Goal: Task Accomplishment & Management: Complete application form

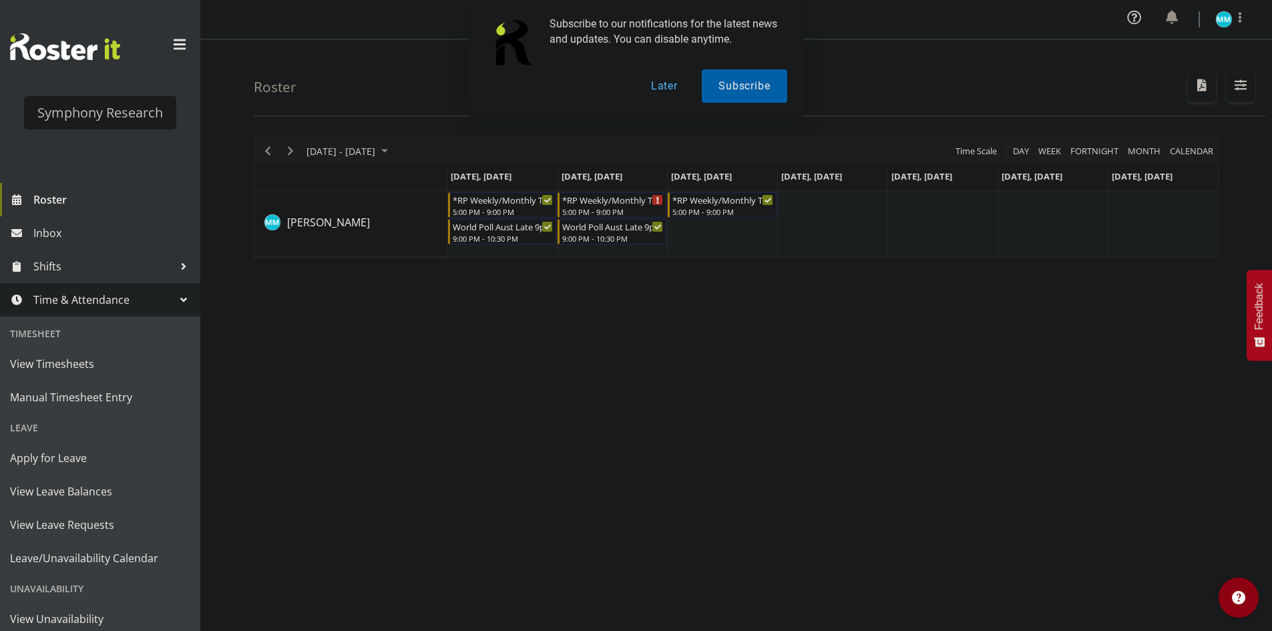
scroll to position [75, 0]
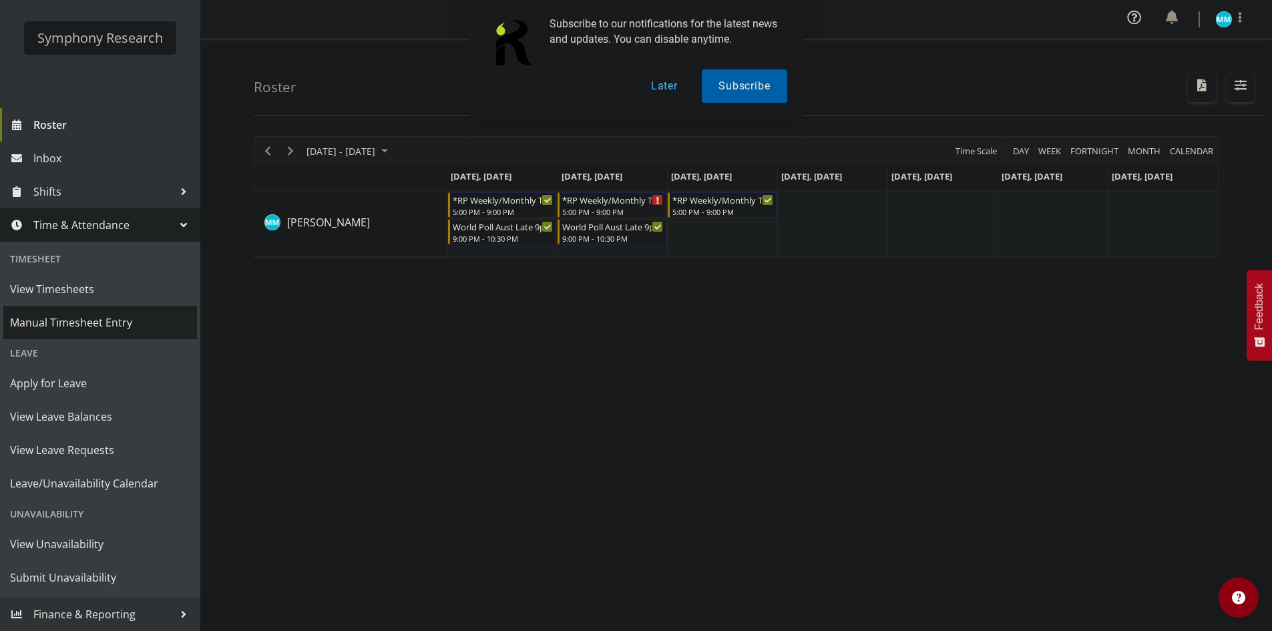
click at [83, 319] on span "Manual Timesheet Entry" at bounding box center [100, 323] width 180 height 20
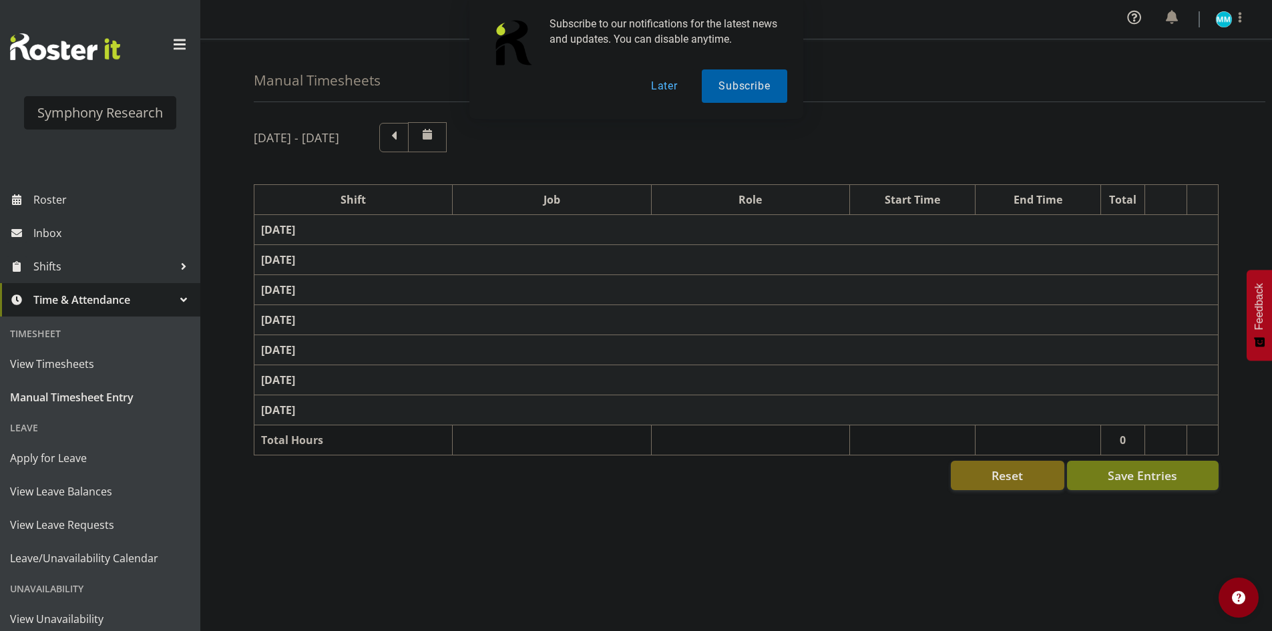
select select "41604"
select select "10527"
select select "47"
select select "56692"
select select "10499"
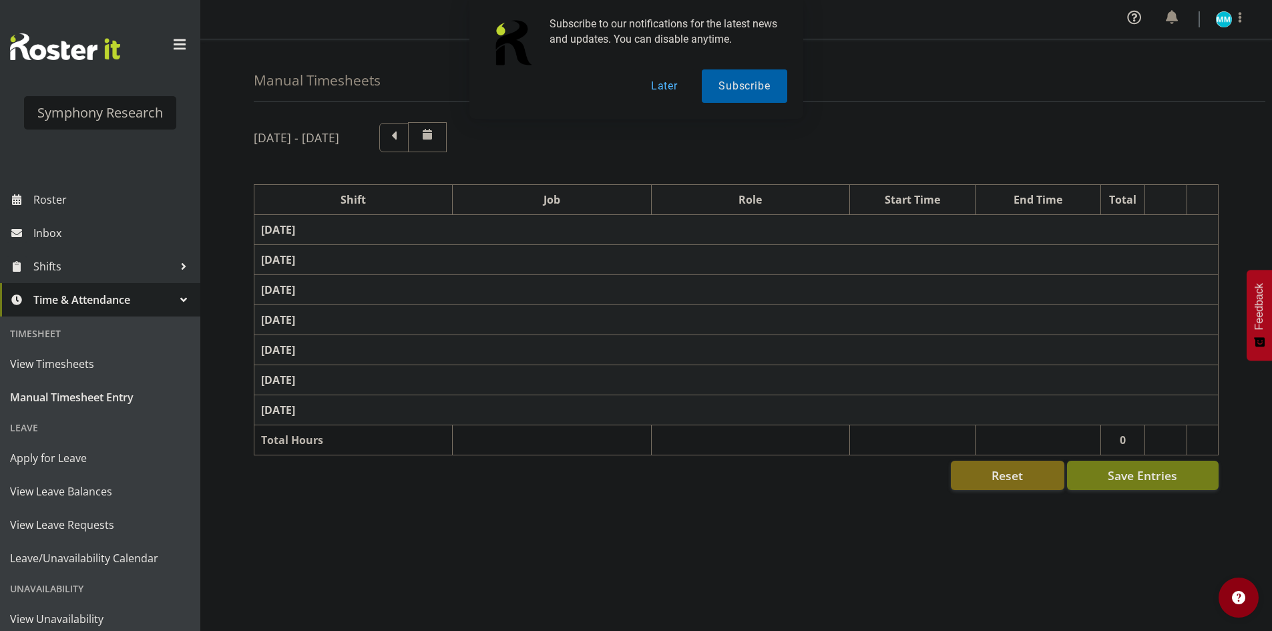
select select "47"
select select "56692"
select select "10499"
select select "47"
select select "48116"
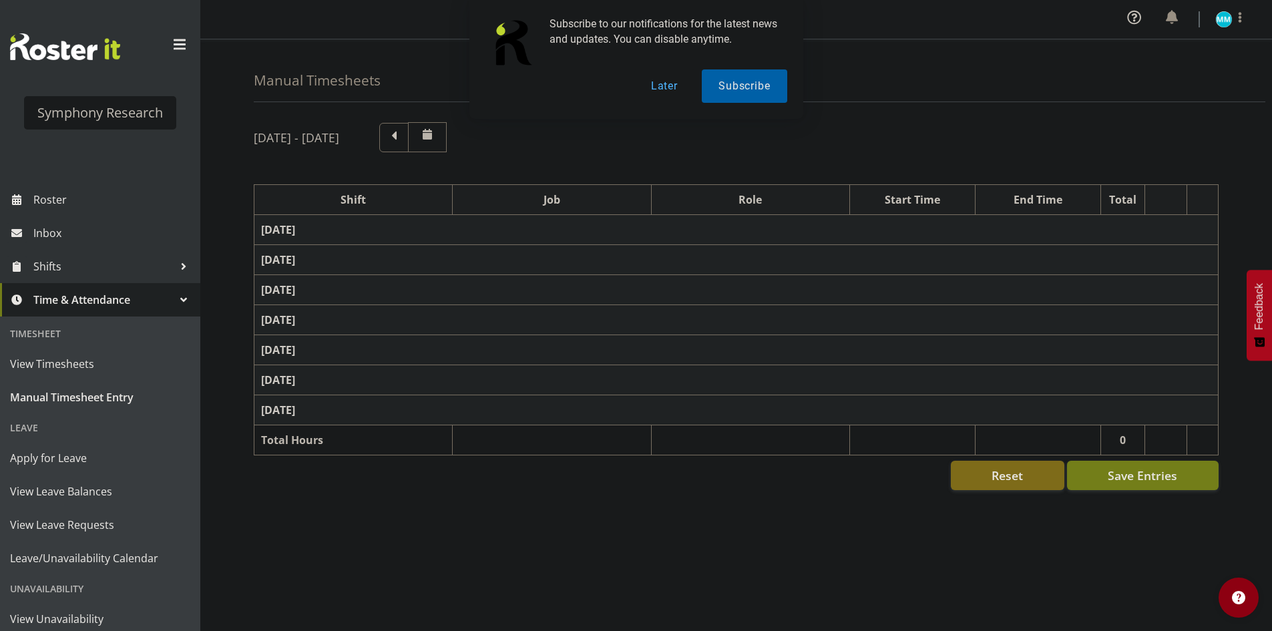
select select "10585"
select select "47"
select select "56692"
select select "10499"
select select "47"
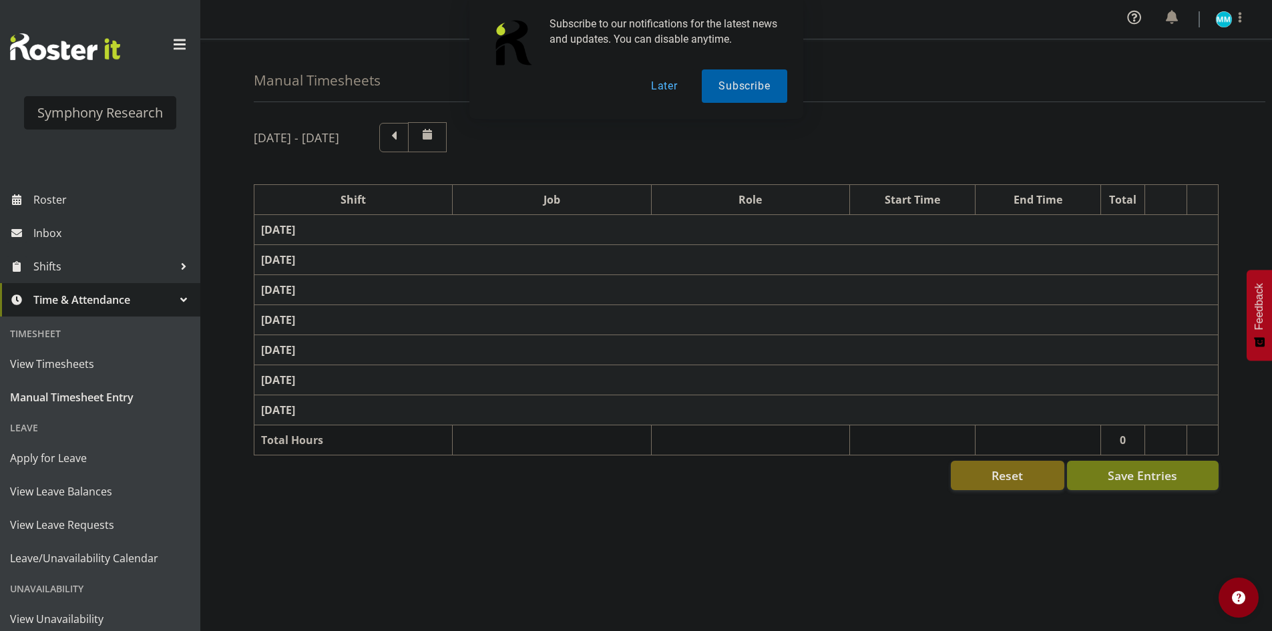
select select "48116"
select select "10585"
select select "47"
select select "57511"
select select "10499"
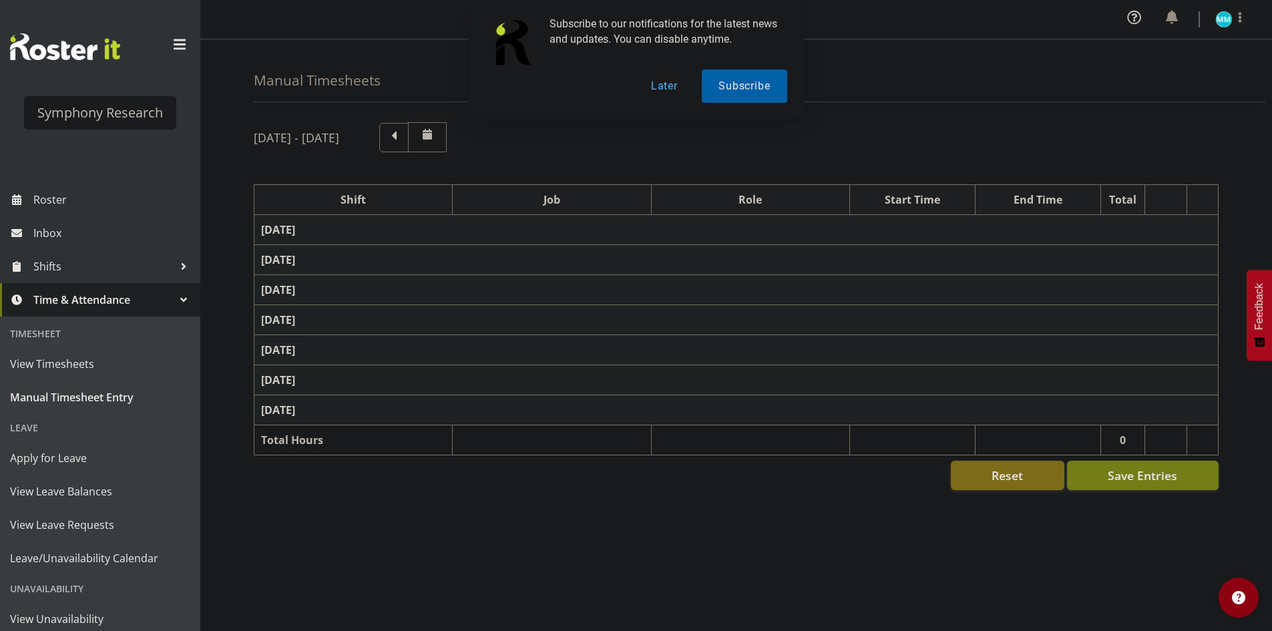
select select "47"
select select "48116"
select select "10585"
select select "47"
select select "57511"
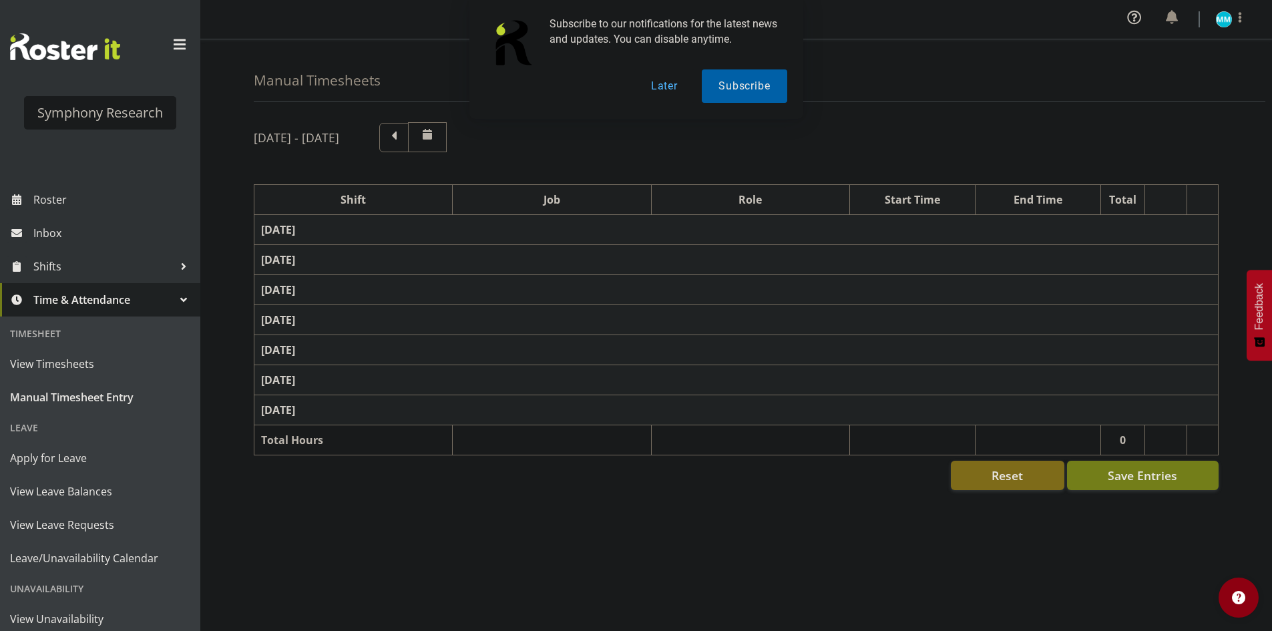
select select "10499"
select select "47"
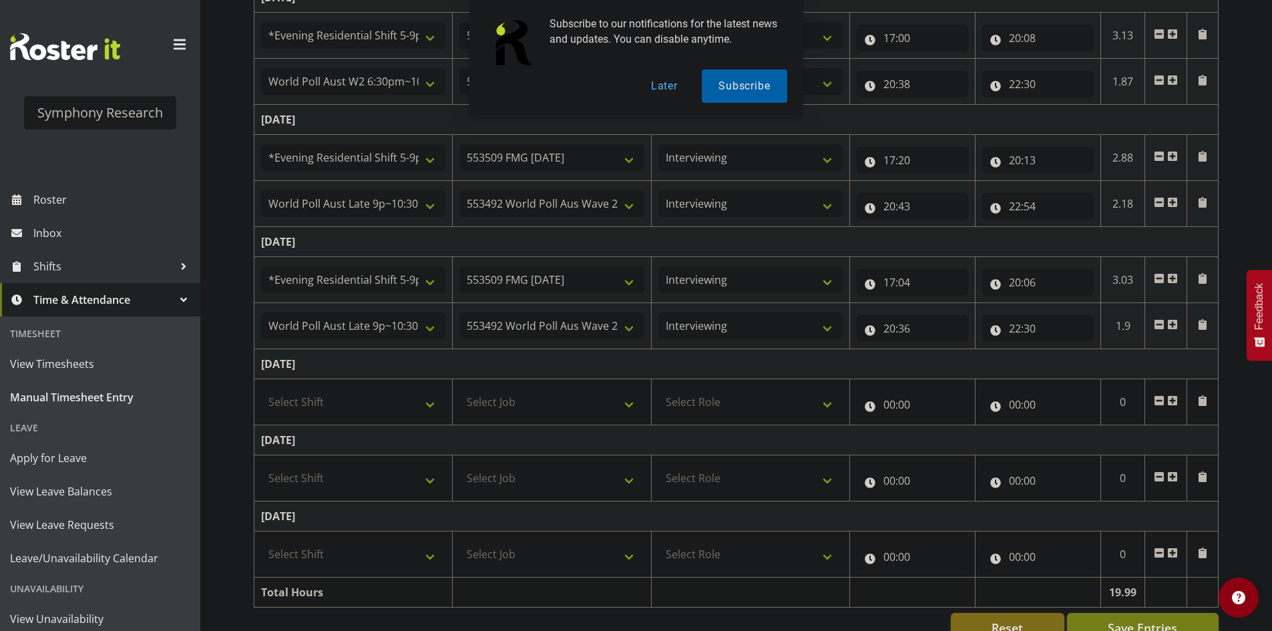
scroll to position [432, 0]
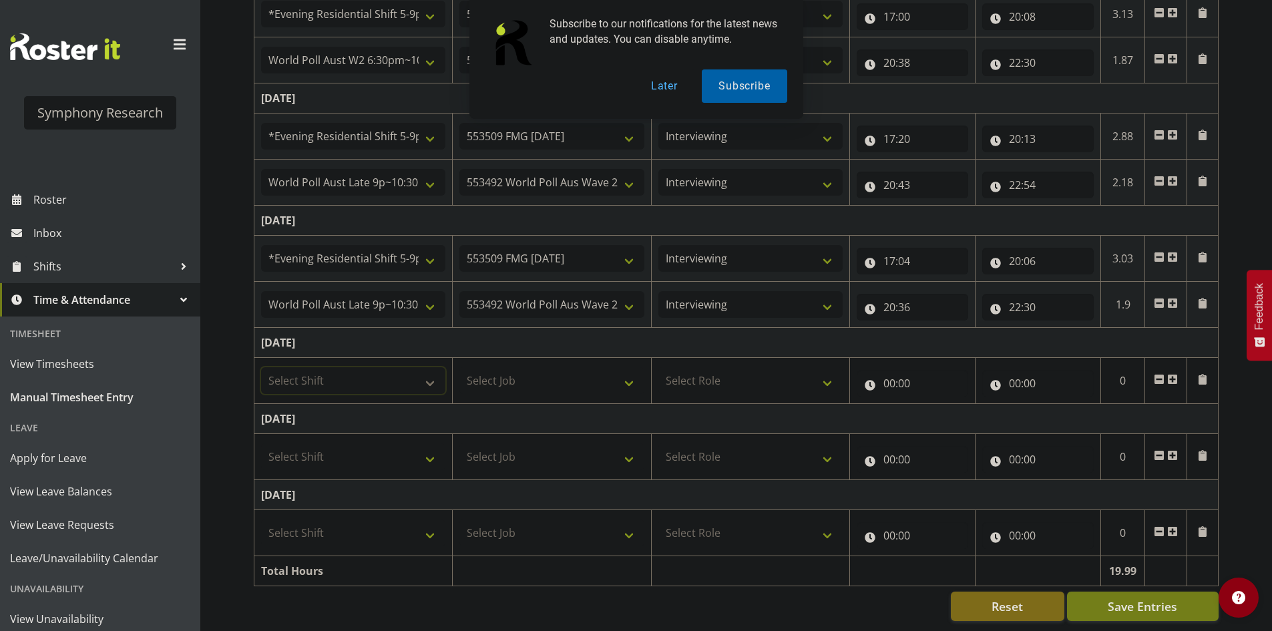
drag, startPoint x: 349, startPoint y: 373, endPoint x: 365, endPoint y: 372, distance: 16.0
click at [349, 373] on select "Select Shift !!Weekend Residential (Roster IT Shift Label) *Business 9/10am ~ 4…" at bounding box center [353, 380] width 184 height 27
select select "48116"
click at [261, 367] on select "Select Shift !!Weekend Residential (Roster IT Shift Label) *Business 9/10am ~ 4…" at bounding box center [353, 380] width 184 height 27
click at [557, 381] on select "Select Job 550060 IF Admin 553492 World Poll Aus Wave 2 Main 2025 553493 World …" at bounding box center [551, 380] width 184 height 27
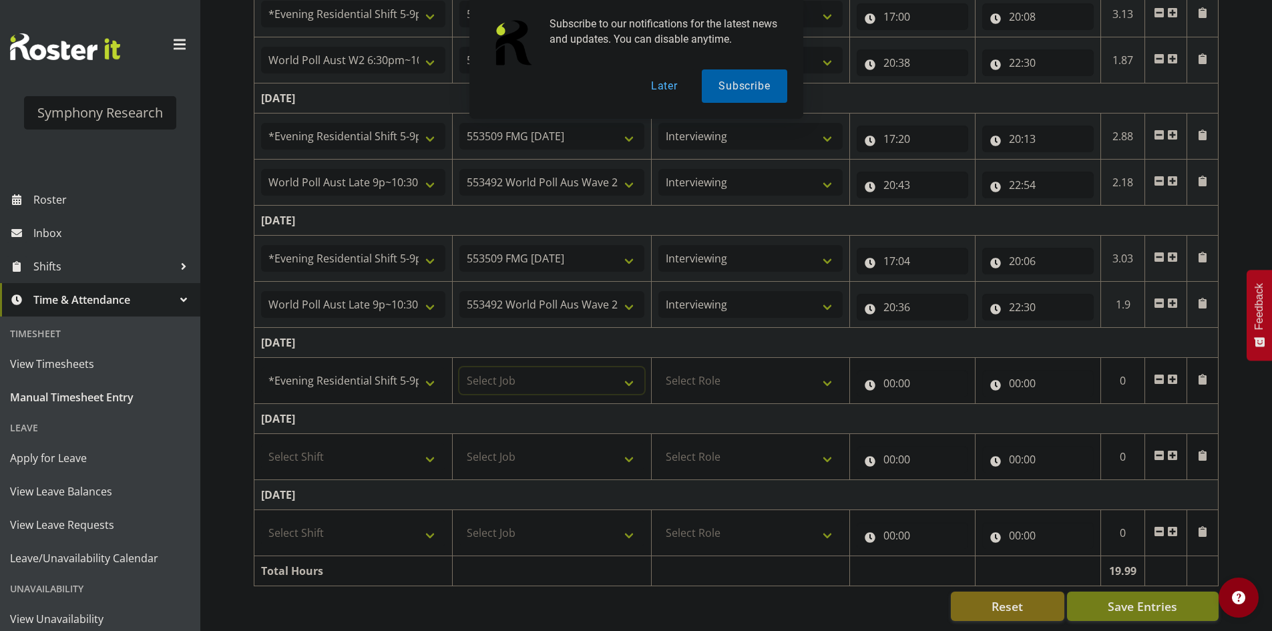
select select "10585"
click at [459, 367] on select "Select Job 550060 IF Admin 553492 World Poll Aus Wave 2 Main 2025 553493 World …" at bounding box center [551, 380] width 184 height 27
click at [765, 367] on select "Select Role Briefing Interviewing" at bounding box center [750, 380] width 184 height 27
select select "47"
click at [658, 367] on select "Select Role Briefing Interviewing" at bounding box center [750, 380] width 184 height 27
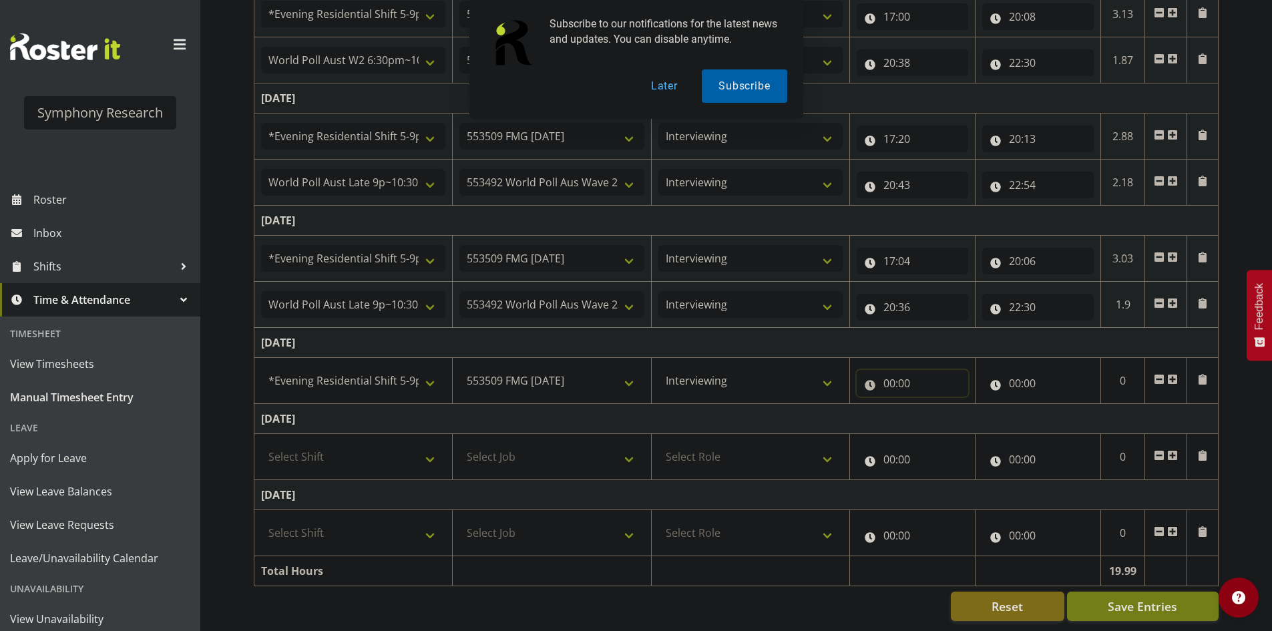
click at [881, 375] on input "00:00" at bounding box center [913, 383] width 112 height 27
click at [933, 405] on select "00 01 02 03 04 05 06 07 08 09 10 11 12 13 14 15 16 17 18 19 20 21 22 23" at bounding box center [948, 418] width 30 height 27
select select "17"
click at [933, 405] on select "00 01 02 03 04 05 06 07 08 09 10 11 12 13 14 15 16 17 18 19 20 21 22 23" at bounding box center [948, 418] width 30 height 27
type input "17:00"
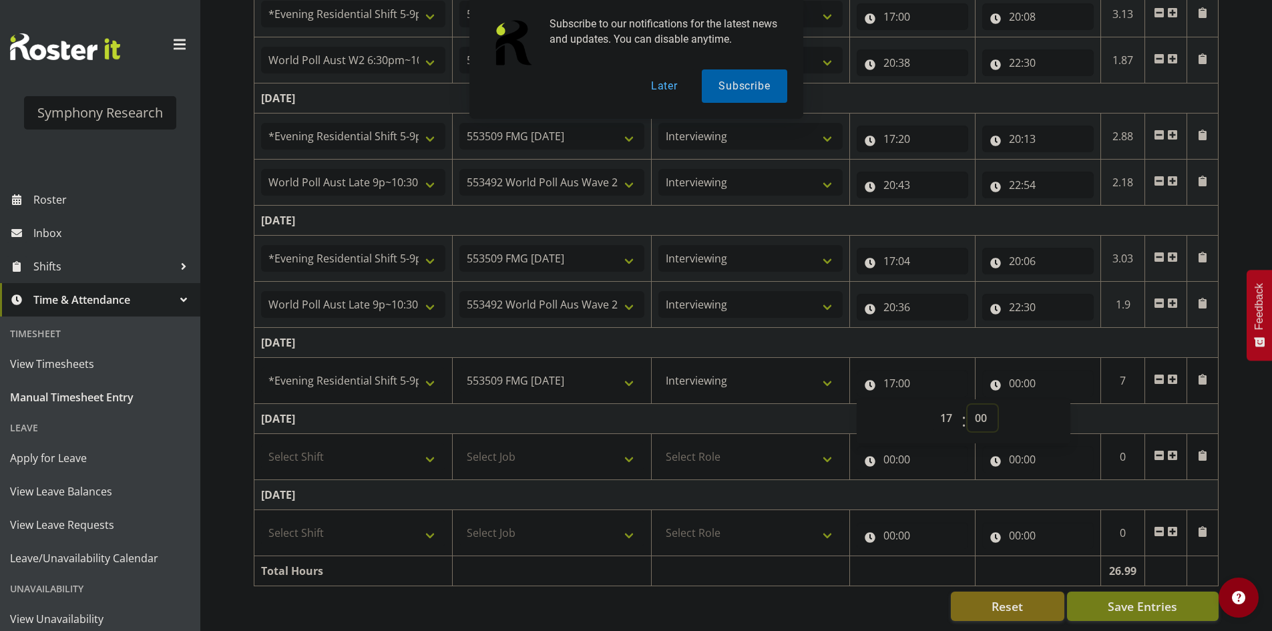
click at [984, 407] on select "00 01 02 03 04 05 06 07 08 09 10 11 12 13 14 15 16 17 18 19 20 21 22 23 24 25 2…" at bounding box center [983, 418] width 30 height 27
select select "12"
click at [968, 405] on select "00 01 02 03 04 05 06 07 08 09 10 11 12 13 14 15 16 17 18 19 20 21 22 23 24 25 2…" at bounding box center [983, 418] width 30 height 27
type input "17:12"
click at [966, 328] on td "[DATE]" at bounding box center [736, 343] width 964 height 30
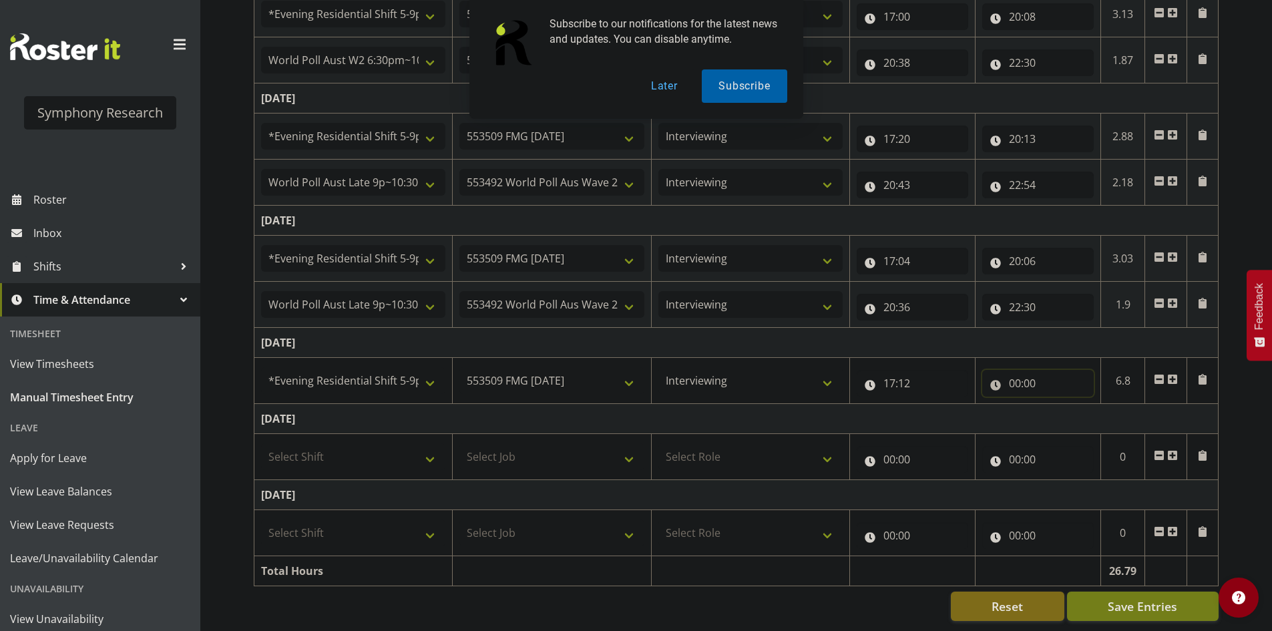
click at [1018, 373] on input "00:00" at bounding box center [1038, 383] width 112 height 27
click at [1067, 411] on select "00 01 02 03 04 05 06 07 08 09 10 11 12 13 14 15 16 17 18 19 20 21 22 23" at bounding box center [1073, 418] width 30 height 27
select select "20"
click at [1058, 405] on select "00 01 02 03 04 05 06 07 08 09 10 11 12 13 14 15 16 17 18 19 20 21 22 23" at bounding box center [1073, 418] width 30 height 27
type input "20:00"
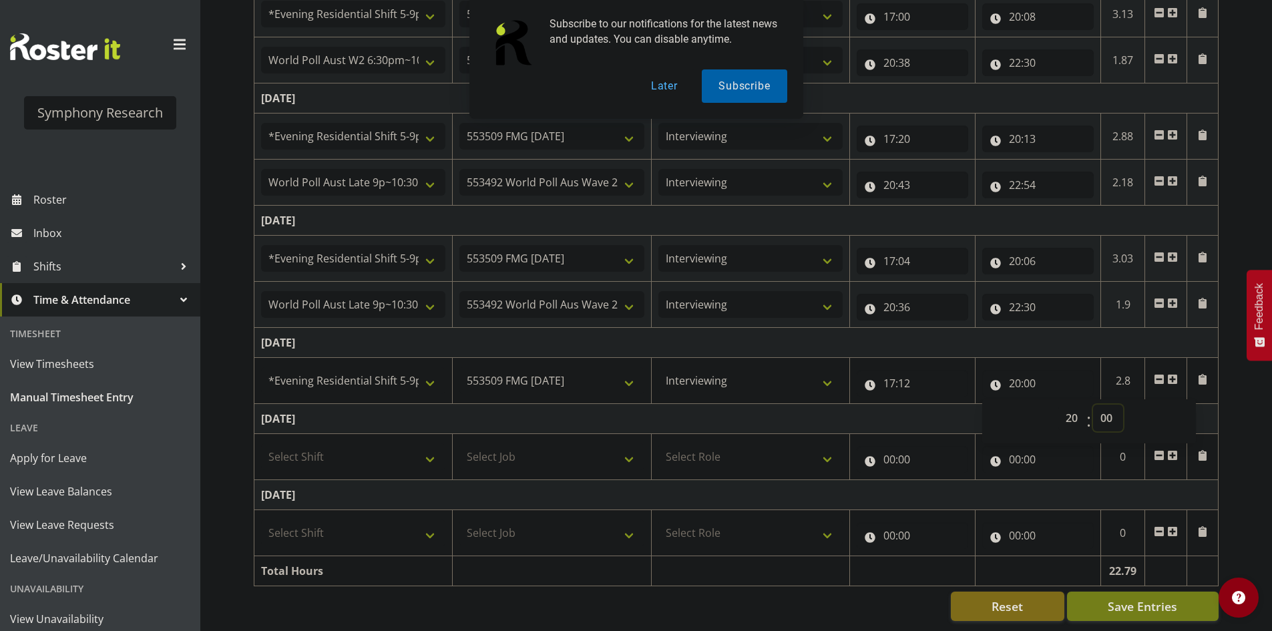
click at [1102, 413] on select "00 01 02 03 04 05 06 07 08 09 10 11 12 13 14 15 16 17 18 19 20 21 22 23 24 25 2…" at bounding box center [1108, 418] width 30 height 27
select select "33"
click at [1093, 405] on select "00 01 02 03 04 05 06 07 08 09 10 11 12 13 14 15 16 17 18 19 20 21 22 23 24 25 2…" at bounding box center [1108, 418] width 30 height 27
type input "20:33"
click at [1173, 374] on span at bounding box center [1172, 379] width 11 height 11
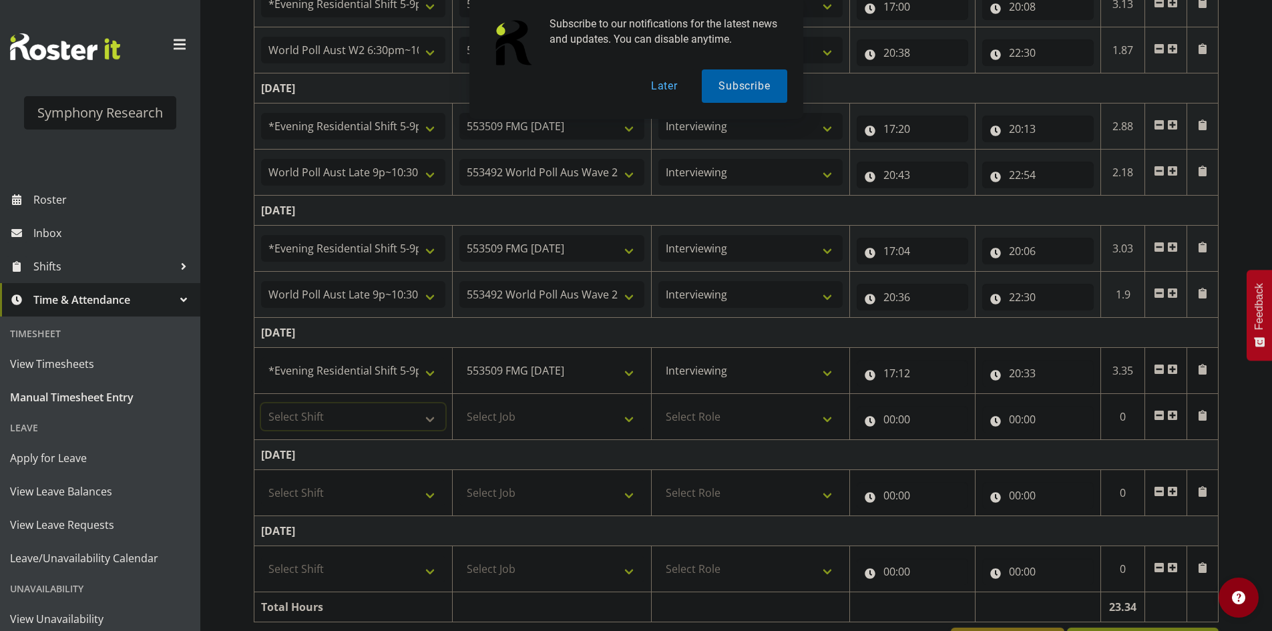
click at [417, 415] on select "Select Shift !!Weekend Residential (Roster IT Shift Label) *Business 9/10am ~ 4…" at bounding box center [353, 416] width 184 height 27
select select "57511"
click at [261, 403] on select "Select Shift !!Weekend Residential (Roster IT Shift Label) *Business 9/10am ~ 4…" at bounding box center [353, 416] width 184 height 27
click at [513, 404] on select "Select Job 550060 IF Admin 553492 World Poll Aus Wave 2 Main 2025 553493 World …" at bounding box center [551, 416] width 184 height 27
select select "10499"
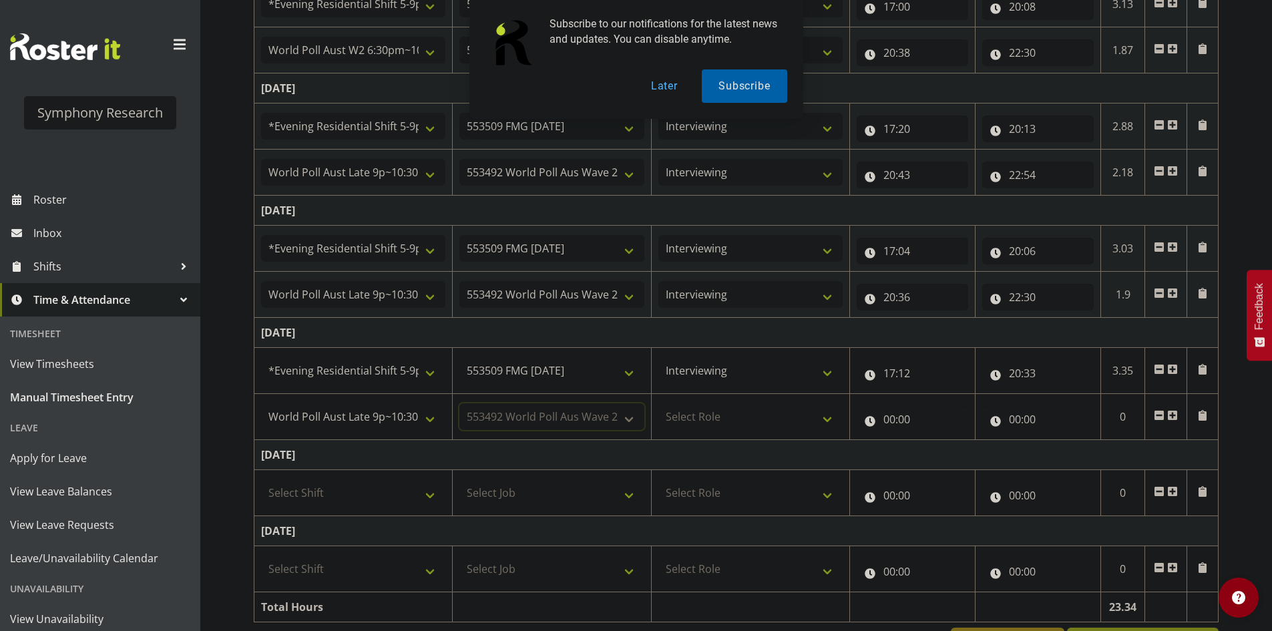
click at [459, 403] on select "Select Job 550060 IF Admin 553492 World Poll Aus Wave 2 Main 2025 553493 World …" at bounding box center [551, 416] width 184 height 27
click at [739, 396] on td "Select Role Briefing Interviewing" at bounding box center [750, 417] width 198 height 46
click at [743, 411] on select "Select Role Briefing Interviewing" at bounding box center [750, 416] width 184 height 27
select select "47"
click at [658, 403] on select "Select Role Briefing Interviewing" at bounding box center [750, 416] width 184 height 27
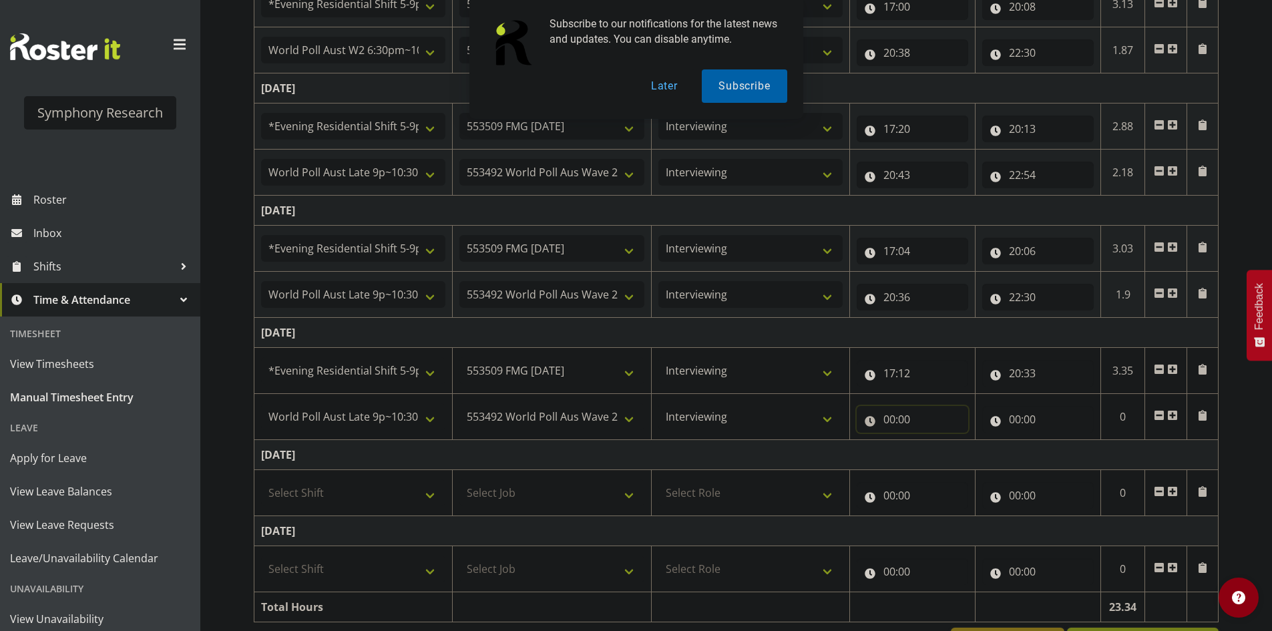
click at [889, 422] on input "00:00" at bounding box center [913, 419] width 112 height 27
click at [952, 459] on select "00 01 02 03 04 05 06 07 08 09 10 11 12 13 14 15 16 17 18 19 20 21 22 23" at bounding box center [948, 454] width 30 height 27
select select "21"
click at [933, 441] on select "00 01 02 03 04 05 06 07 08 09 10 11 12 13 14 15 16 17 18 19 20 21 22 23" at bounding box center [948, 454] width 30 height 27
type input "21:00"
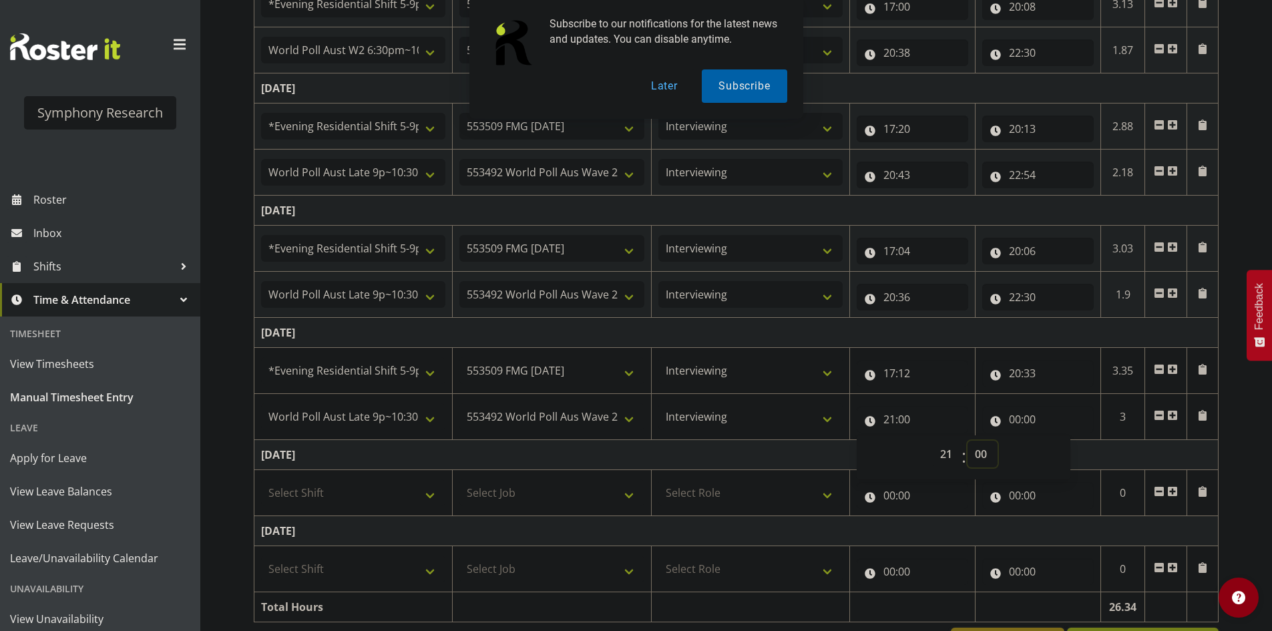
click at [984, 447] on select "00 01 02 03 04 05 06 07 08 09 10 11 12 13 14 15 16 17 18 19 20 21 22 23 24 25 2…" at bounding box center [983, 454] width 30 height 27
select select "3"
click at [968, 441] on select "00 01 02 03 04 05 06 07 08 09 10 11 12 13 14 15 16 17 18 19 20 21 22 23 24 25 2…" at bounding box center [983, 454] width 30 height 27
type input "21:03"
click at [1023, 411] on input "00:00" at bounding box center [1038, 419] width 112 height 27
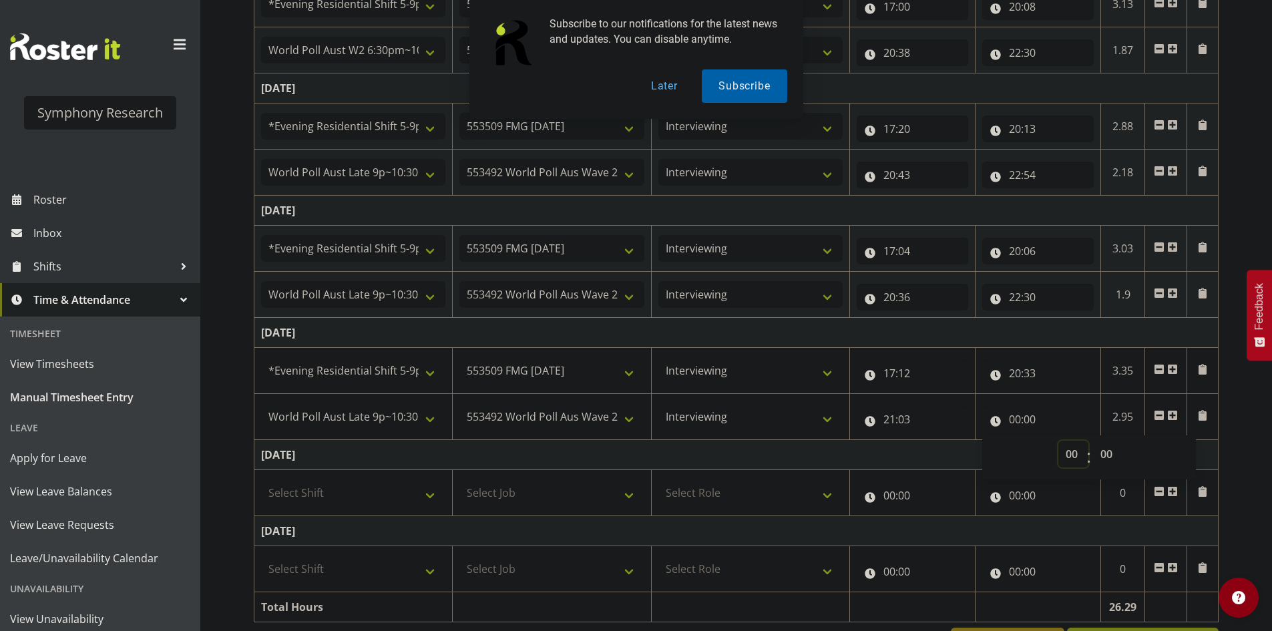
click at [1078, 446] on select "00 01 02 03 04 05 06 07 08 09 10 11 12 13 14 15 16 17 18 19 20 21 22 23" at bounding box center [1073, 454] width 30 height 27
select select "22"
click at [1058, 441] on select "00 01 02 03 04 05 06 07 08 09 10 11 12 13 14 15 16 17 18 19 20 21 22 23" at bounding box center [1073, 454] width 30 height 27
type input "22:00"
click at [1105, 448] on select "00 01 02 03 04 05 06 07 08 09 10 11 12 13 14 15 16 17 18 19 20 21 22 23 24 25 2…" at bounding box center [1108, 454] width 30 height 27
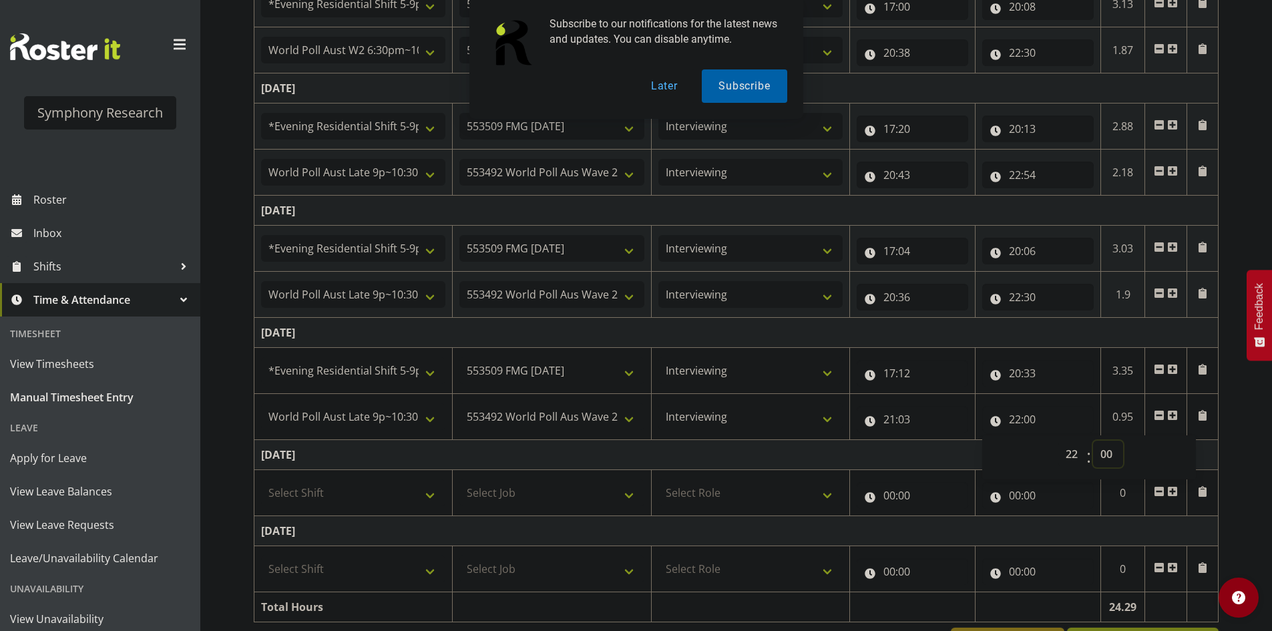
select select "30"
click at [1093, 441] on select "00 01 02 03 04 05 06 07 08 09 10 11 12 13 14 15 16 17 18 19 20 21 22 23 24 25 2…" at bounding box center [1108, 454] width 30 height 27
type input "22:30"
click at [1058, 344] on td "[DATE]" at bounding box center [736, 333] width 964 height 30
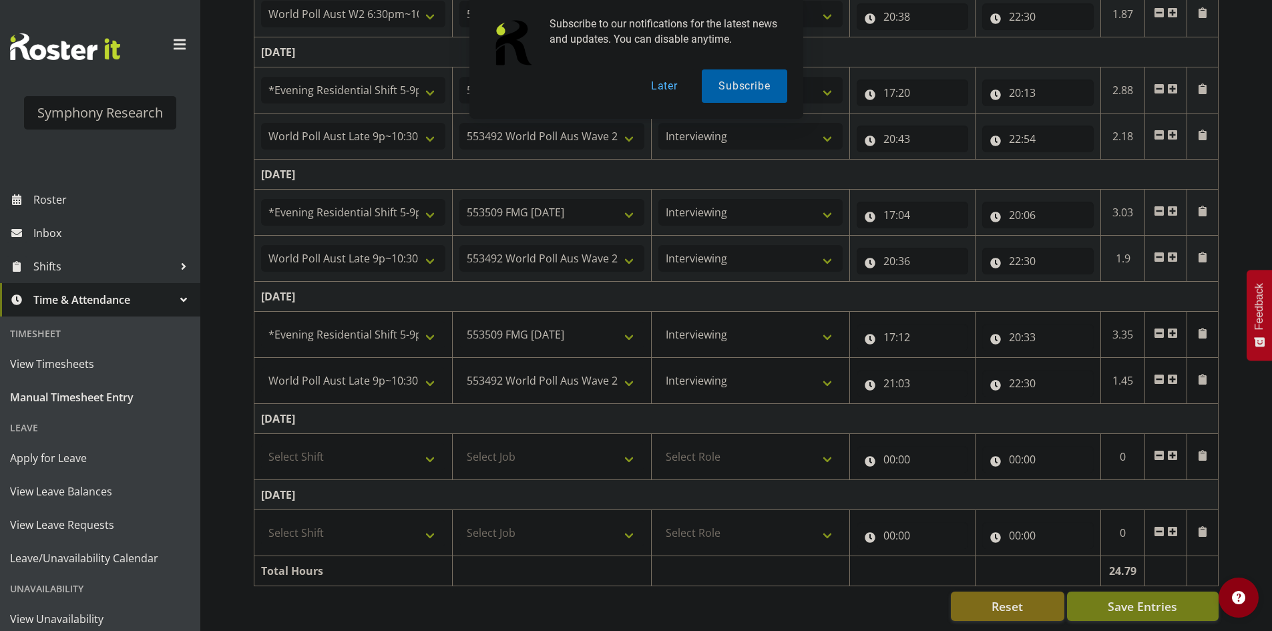
click at [1154, 614] on div "[DATE] - [DATE] Shift Job Role Start Time End Time Total [DATE] !!Weekend Resid…" at bounding box center [763, 137] width 1018 height 987
click at [1158, 600] on span "Save Entries" at bounding box center [1142, 606] width 69 height 17
